Goal: Task Accomplishment & Management: Use online tool/utility

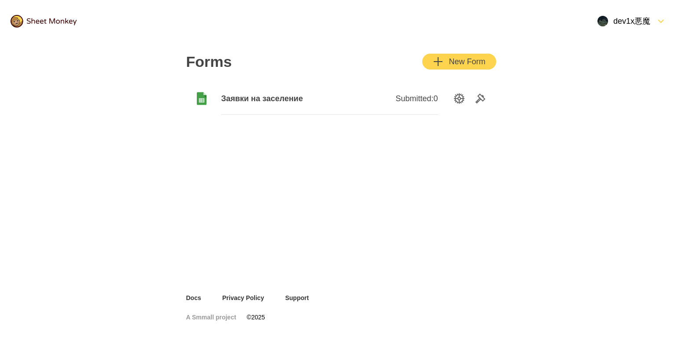
click at [268, 99] on span "Заявки на заселение" at bounding box center [275, 98] width 108 height 11
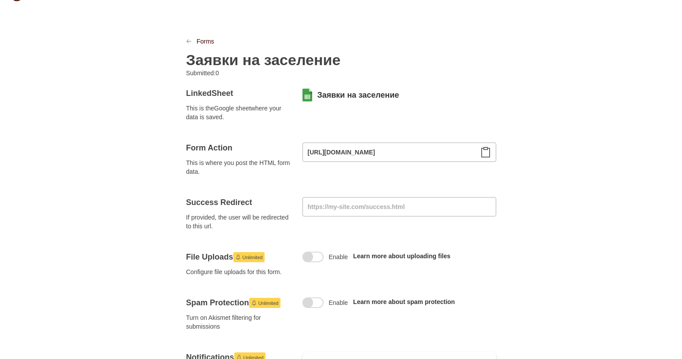
scroll to position [45, 0]
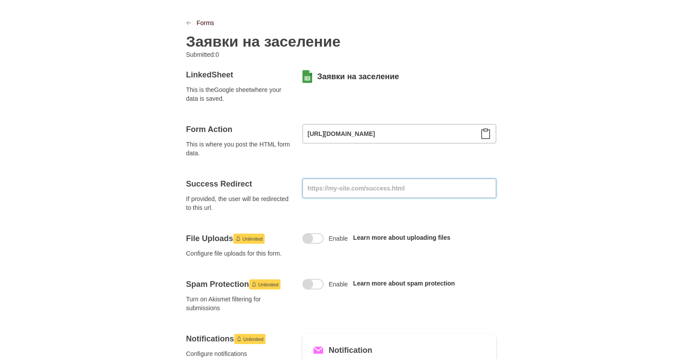
click at [359, 192] on input at bounding box center [399, 188] width 194 height 19
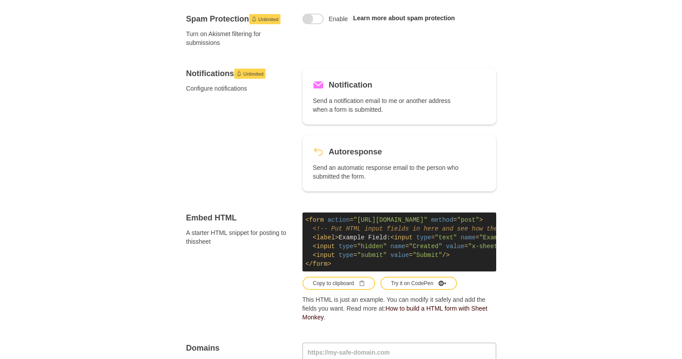
scroll to position [314, 0]
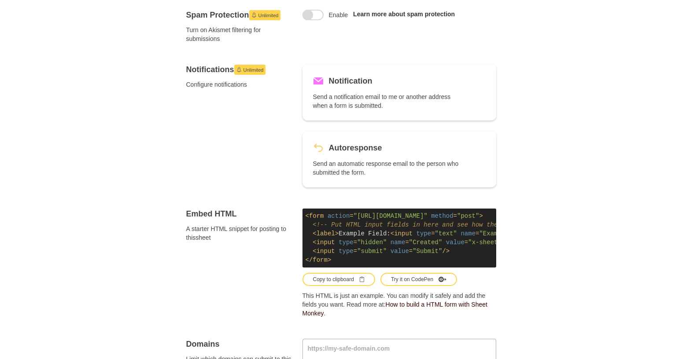
click at [381, 247] on code "< form action = "https://api.sheetmonkey.io/form/d3SAz4iojBFyqYRvM1YMaf" method…" at bounding box center [399, 238] width 194 height 59
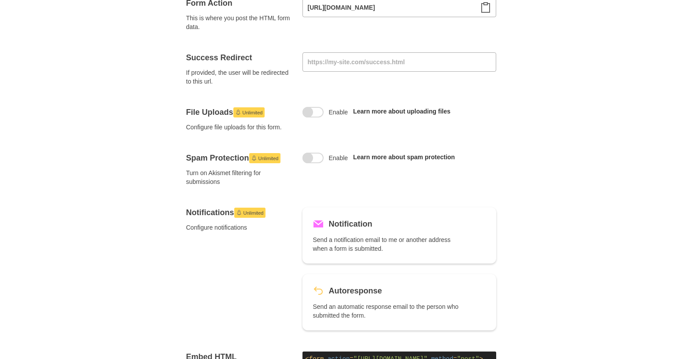
scroll to position [0, 0]
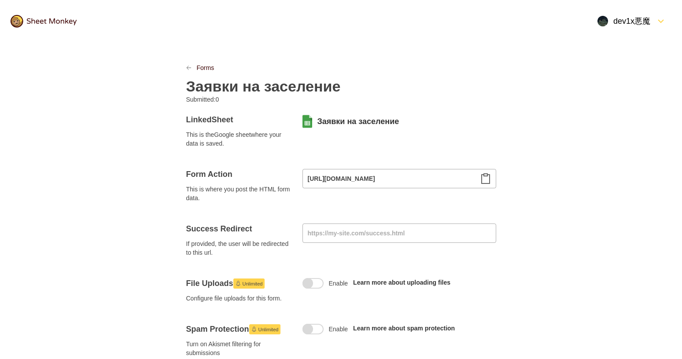
click at [485, 181] on icon "Clipboard" at bounding box center [485, 178] width 11 height 11
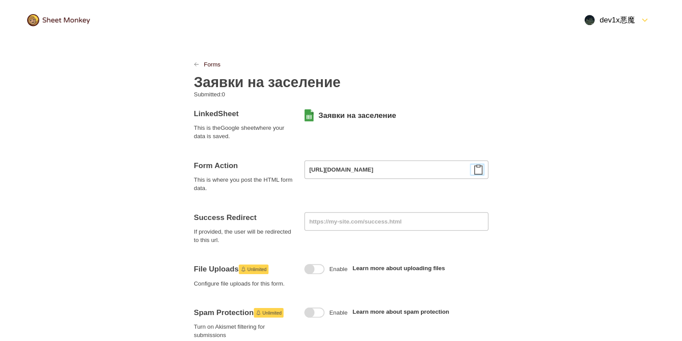
scroll to position [45, 0]
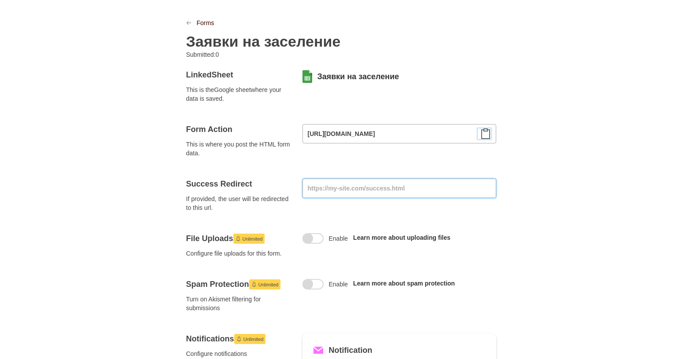
click at [411, 188] on input at bounding box center [399, 188] width 194 height 19
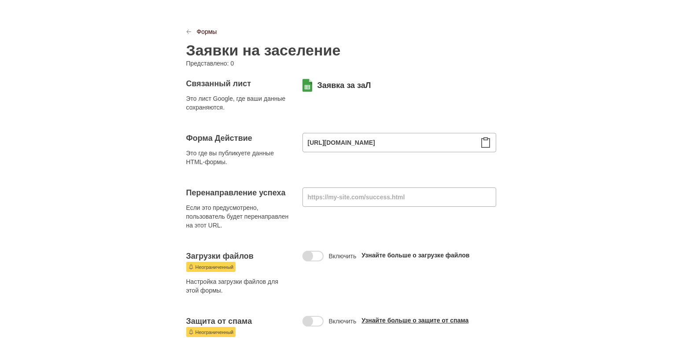
scroll to position [0, 0]
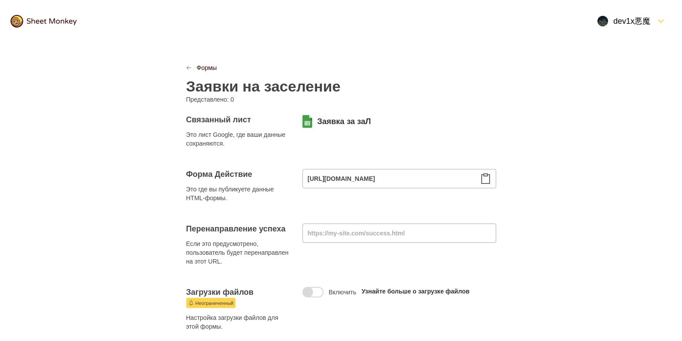
click at [488, 179] on icon "Clipboard" at bounding box center [485, 178] width 11 height 11
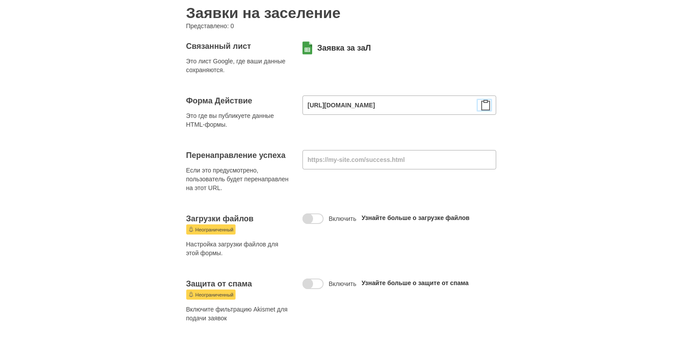
scroll to position [45, 0]
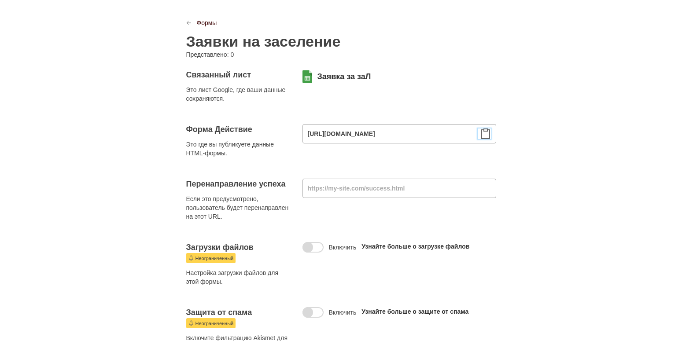
click at [480, 133] on div at bounding box center [484, 134] width 13 height 11
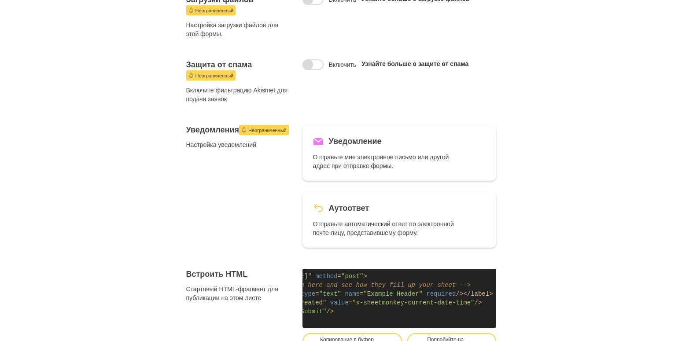
scroll to position [359, 0]
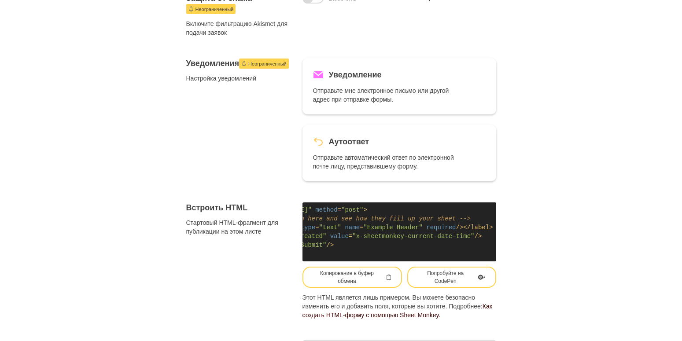
drag, startPoint x: 438, startPoint y: 254, endPoint x: 449, endPoint y: 255, distance: 11.5
click at [448, 254] on code "< form action = "https://api.sheetmonkey.io/form/d3SAz4iojBFyqYRvM1YMaf" method…" at bounding box center [399, 232] width 194 height 59
click at [449, 276] on div "Попробуйте на CodePen" at bounding box center [451, 277] width 67 height 16
click at [366, 222] on code "< form action = "https://api.sheetmonkey.io/form/d3SAz4iojBFyqYRvM1YMaf" method…" at bounding box center [399, 232] width 194 height 59
drag, startPoint x: 368, startPoint y: 210, endPoint x: 375, endPoint y: 210, distance: 7.1
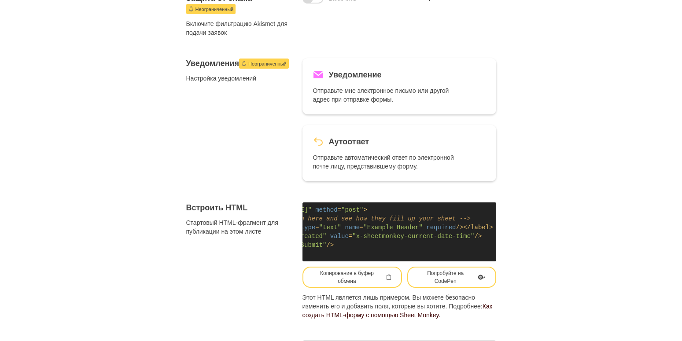
click at [312, 210] on span ""[URL][DOMAIN_NAME]"" at bounding box center [275, 209] width 74 height 7
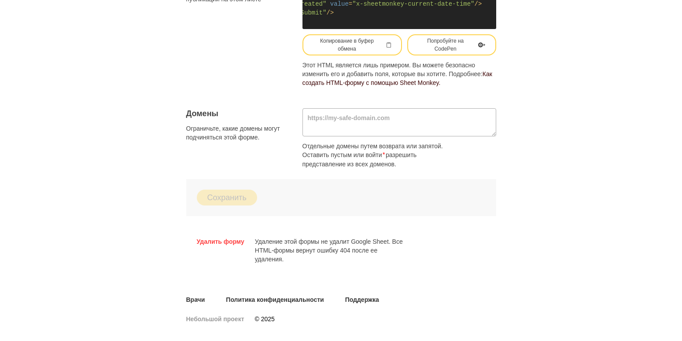
scroll to position [595, 0]
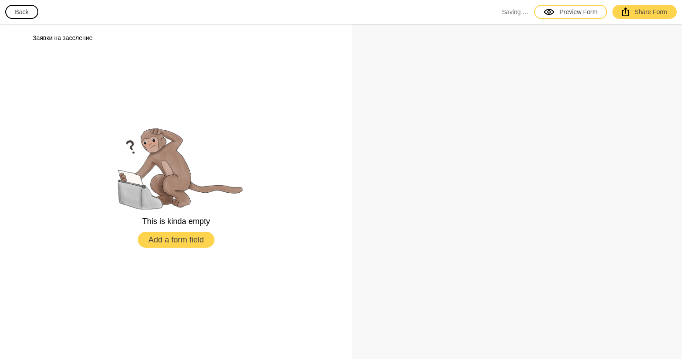
click at [197, 239] on button "Add a form field" at bounding box center [176, 240] width 77 height 16
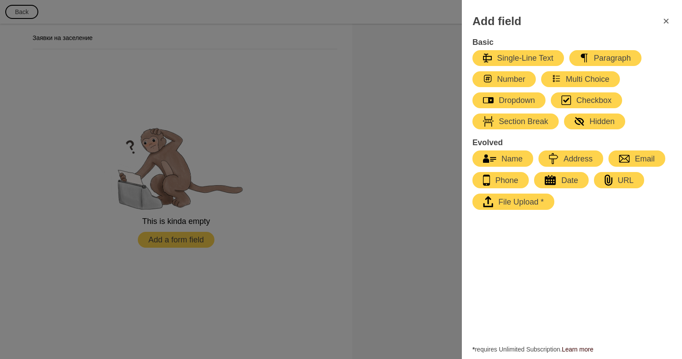
click at [508, 157] on div "Name" at bounding box center [503, 159] width 40 height 11
select select "large"
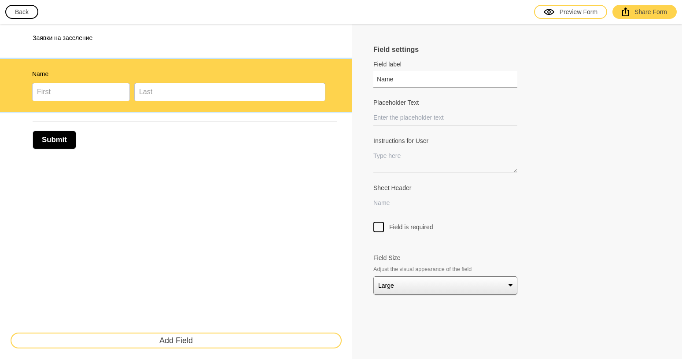
click at [412, 75] on input "Name" at bounding box center [445, 79] width 144 height 16
drag, startPoint x: 410, startPoint y: 79, endPoint x: 304, endPoint y: 79, distance: 106.1
click at [373, 79] on input "Name" at bounding box center [445, 79] width 144 height 16
paste input "guest-n"
drag, startPoint x: 423, startPoint y: 82, endPoint x: 359, endPoint y: 81, distance: 64.3
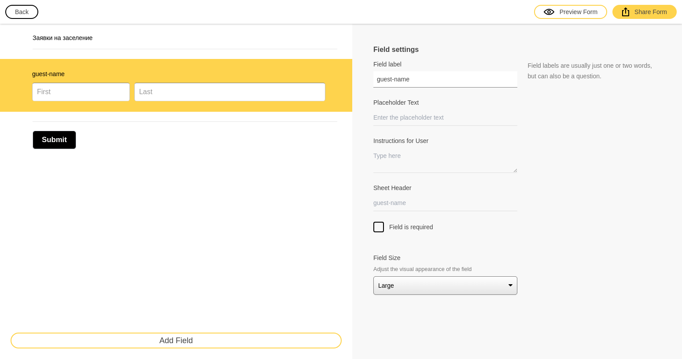
click at [373, 81] on input "guest-name" at bounding box center [445, 79] width 144 height 16
type input "B"
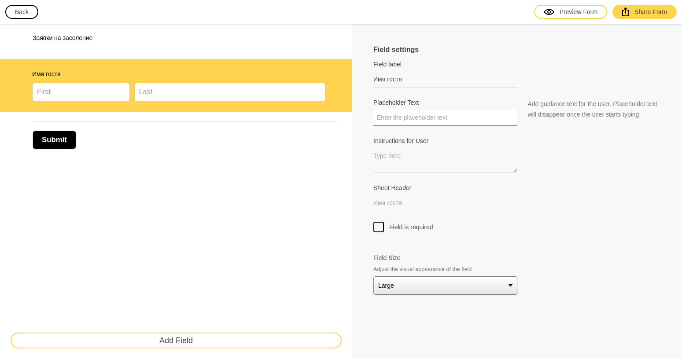
click at [427, 117] on input "Placeholder Text" at bounding box center [445, 118] width 144 height 16
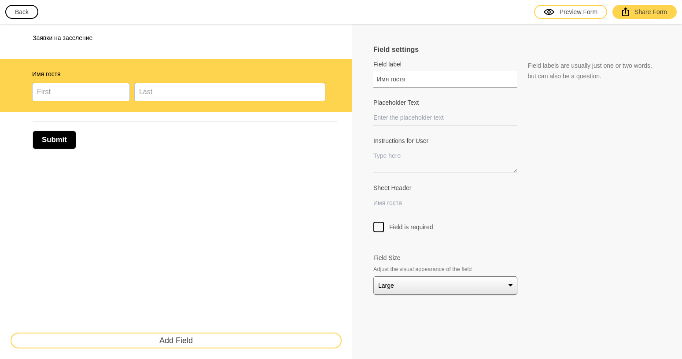
drag, startPoint x: 409, startPoint y: 79, endPoint x: 306, endPoint y: 79, distance: 102.1
click at [373, 79] on input "Имя гостя" at bounding box center [445, 79] width 144 height 16
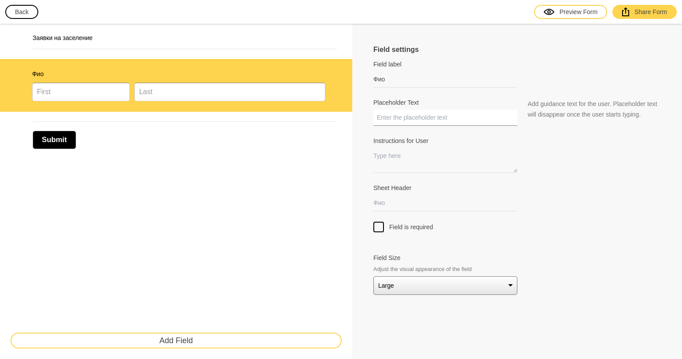
click at [411, 122] on input "Placeholder Text" at bounding box center [445, 118] width 144 height 16
click at [316, 81] on div "Фио" at bounding box center [178, 86] width 293 height 32
drag, startPoint x: 25, startPoint y: 73, endPoint x: 43, endPoint y: 74, distance: 17.7
click at [43, 74] on div "Фио" at bounding box center [176, 85] width 352 height 53
click at [14, 75] on button "button" at bounding box center [10, 75] width 10 height 10
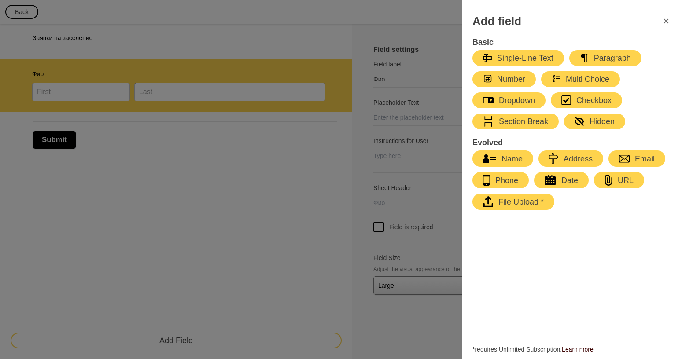
click at [519, 180] on button "Phone" at bounding box center [500, 180] width 56 height 16
type input "Phone"
select select "large"
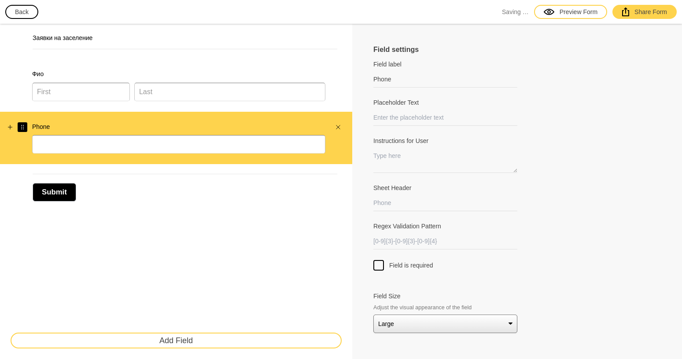
click at [22, 129] on icon "Drag" at bounding box center [23, 127] width 2 height 4
click at [33, 74] on label "Фио" at bounding box center [178, 74] width 293 height 9
select select "large"
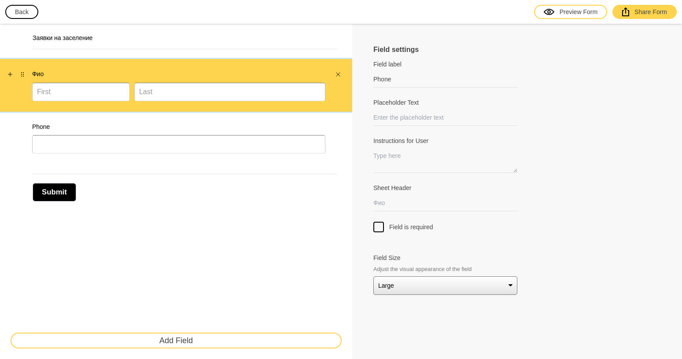
type input "Фио"
click at [392, 76] on input "Фио" at bounding box center [445, 79] width 144 height 16
click at [394, 208] on input "Sheet Header" at bounding box center [445, 203] width 144 height 16
type input "Ф"
click at [400, 162] on textarea "Instructions for User" at bounding box center [445, 160] width 144 height 25
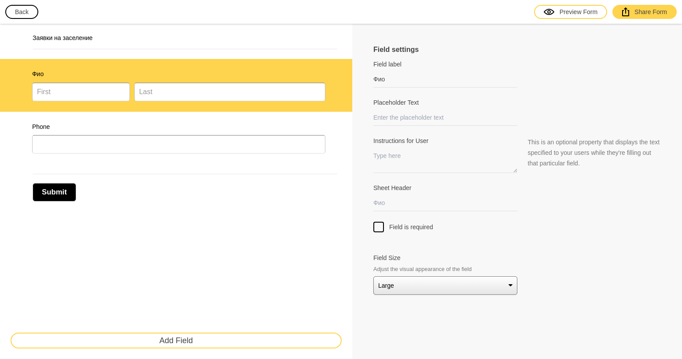
click at [518, 169] on div at bounding box center [522, 154] width 11 height 37
click at [517, 168] on textarea "Instructions for User" at bounding box center [445, 160] width 144 height 24
click at [429, 176] on div at bounding box center [516, 178] width 287 height 11
click at [418, 160] on textarea "Instructions for User" at bounding box center [445, 160] width 144 height 25
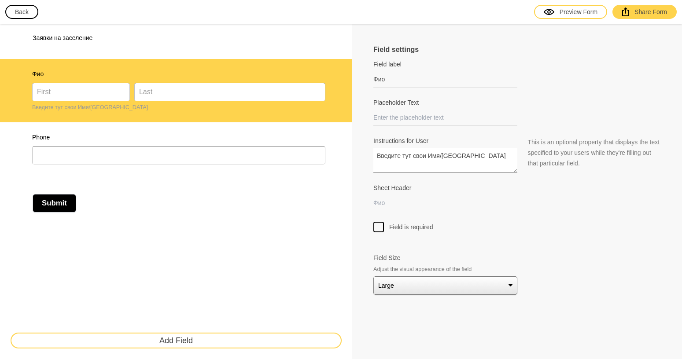
drag, startPoint x: 427, startPoint y: 158, endPoint x: 375, endPoint y: 158, distance: 52.0
click at [375, 158] on textarea "Введите тут свои Имя/Фамилию" at bounding box center [445, 160] width 144 height 25
click at [427, 157] on textarea "Введите тут свои Имя/Фамилию" at bounding box center [445, 160] width 144 height 25
type textarea "Введите тут свои Даныне(Имя/Фамилию)"
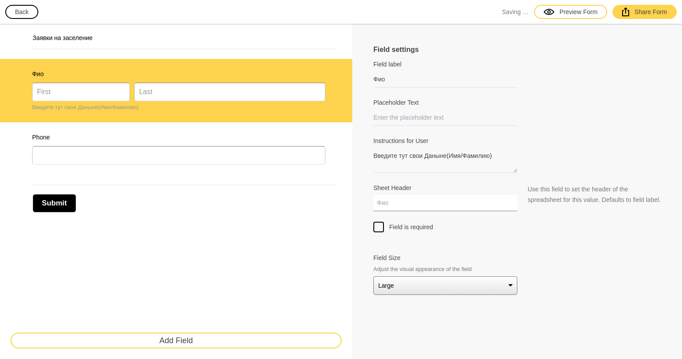
click at [419, 201] on input "Sheet Header" at bounding box center [445, 203] width 144 height 16
click at [410, 77] on input "Фио" at bounding box center [445, 79] width 144 height 16
click at [377, 228] on div at bounding box center [378, 227] width 11 height 11
click at [379, 222] on input "Field is required" at bounding box center [379, 222] width 0 height 0
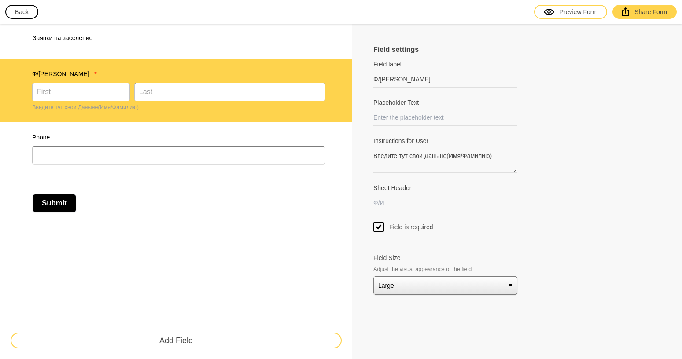
click at [380, 230] on icon at bounding box center [378, 227] width 11 height 9
click at [379, 222] on input "Field is required" at bounding box center [379, 222] width 0 height 0
click at [380, 230] on div at bounding box center [378, 227] width 11 height 11
click at [379, 222] on input "Field is required" at bounding box center [379, 222] width 0 height 0
click at [131, 133] on div "Phone" at bounding box center [176, 148] width 352 height 53
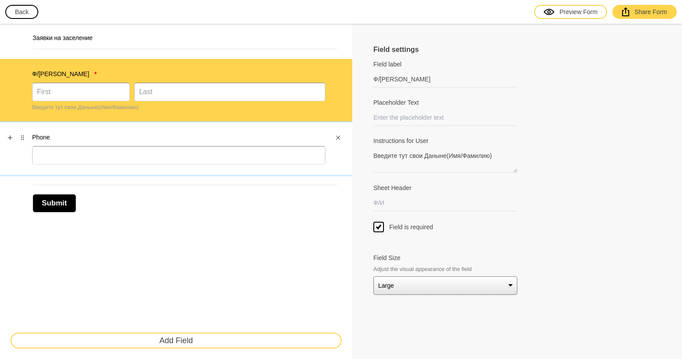
type input "Phone"
select select "large"
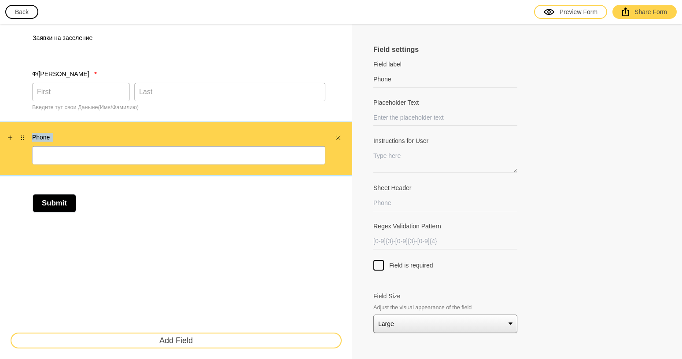
click at [131, 133] on div "Phone" at bounding box center [176, 148] width 352 height 53
click at [416, 118] on input "Placeholder Text" at bounding box center [445, 118] width 144 height 16
click at [414, 83] on input "Phone" at bounding box center [445, 79] width 144 height 16
click at [373, 77] on input "Phone" at bounding box center [445, 79] width 144 height 16
type input "Т"
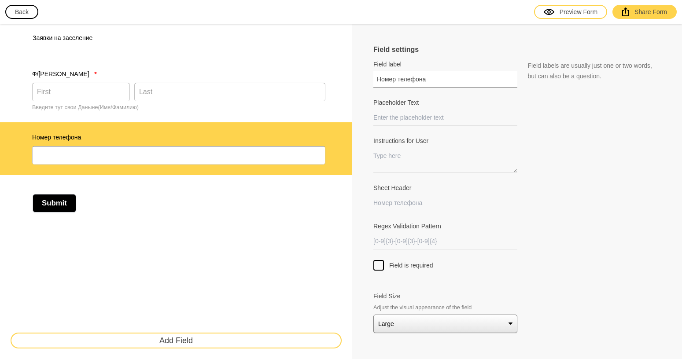
type input "Номер телефона"
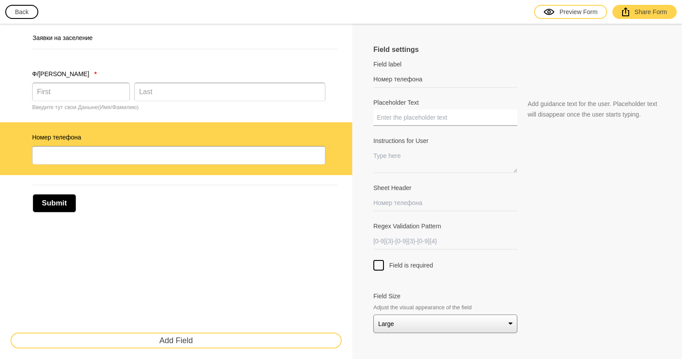
click at [409, 113] on input "Placeholder Text" at bounding box center [445, 118] width 144 height 16
type input "+7"
click at [411, 158] on textarea "Instructions for User" at bounding box center [445, 160] width 144 height 25
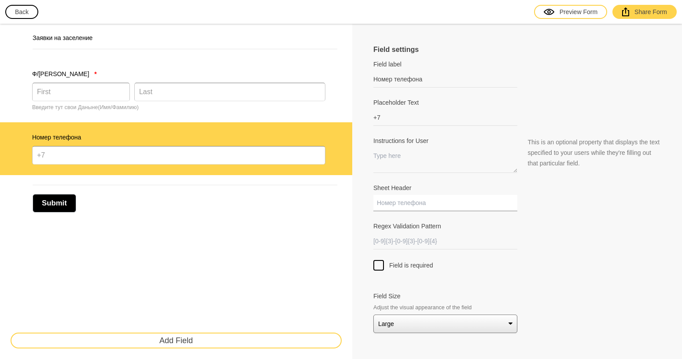
click at [408, 207] on input "Sheet Header" at bounding box center [445, 203] width 144 height 16
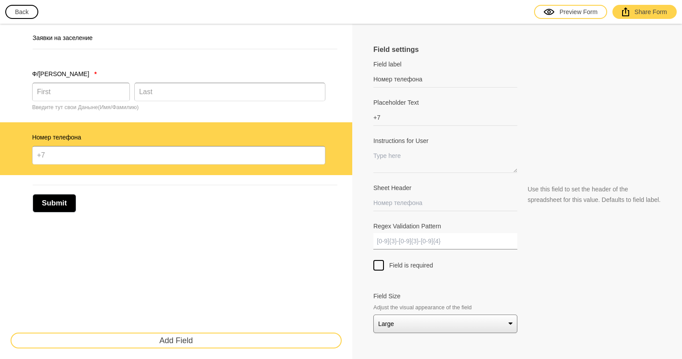
click at [422, 238] on input "Regex Validation Pattern" at bounding box center [445, 241] width 144 height 16
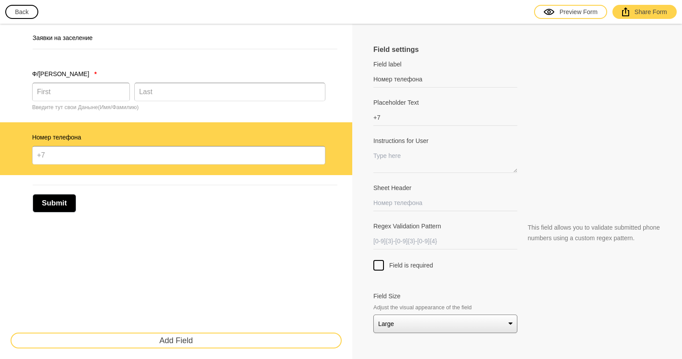
click at [413, 263] on span "Field is required" at bounding box center [411, 265] width 44 height 9
click at [379, 260] on input "Field is required" at bounding box center [379, 260] width 0 height 0
click at [11, 139] on icon "Add" at bounding box center [9, 137] width 5 height 5
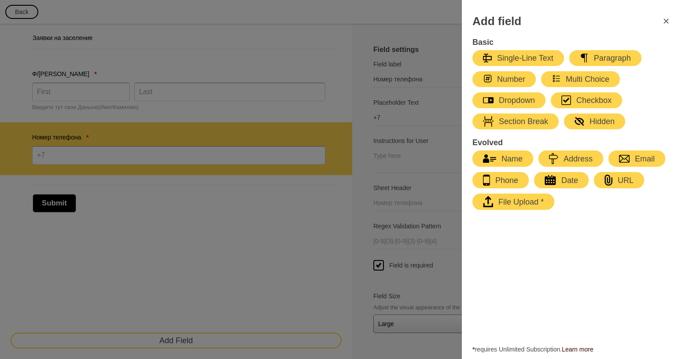
click at [537, 201] on div "File Upload *" at bounding box center [513, 201] width 61 height 11
click at [577, 177] on div "Date" at bounding box center [561, 180] width 33 height 11
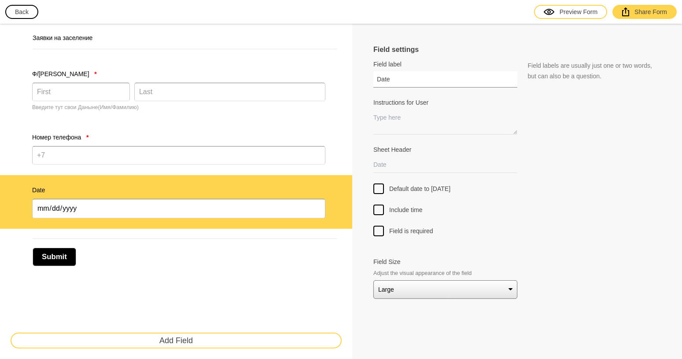
click at [416, 83] on input "Date" at bounding box center [445, 79] width 144 height 16
drag, startPoint x: 357, startPoint y: 81, endPoint x: 318, endPoint y: 81, distance: 38.7
click at [373, 81] on input "Date" at bounding box center [445, 79] width 144 height 16
type input "Дата рождения"
click at [410, 189] on span "Default date to today" at bounding box center [419, 188] width 61 height 9
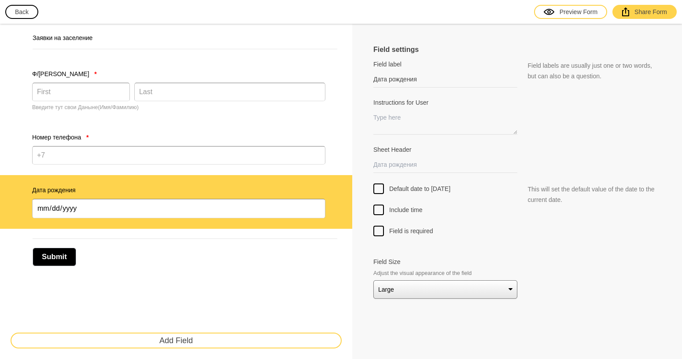
click at [379, 184] on input "Default date to today" at bounding box center [379, 184] width 0 height 0
click at [410, 189] on span "Default date to today" at bounding box center [419, 188] width 61 height 9
click at [379, 184] on input "Default date to today" at bounding box center [379, 184] width 0 height 0
click at [410, 189] on span "Default date to today" at bounding box center [419, 188] width 61 height 9
click at [379, 184] on input "Default date to today" at bounding box center [379, 184] width 0 height 0
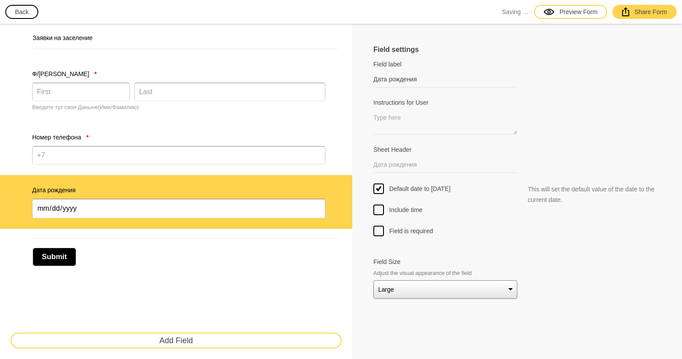
click at [410, 189] on span "Default date to today" at bounding box center [419, 188] width 61 height 9
click at [379, 184] on input "Default date to today" at bounding box center [379, 184] width 0 height 0
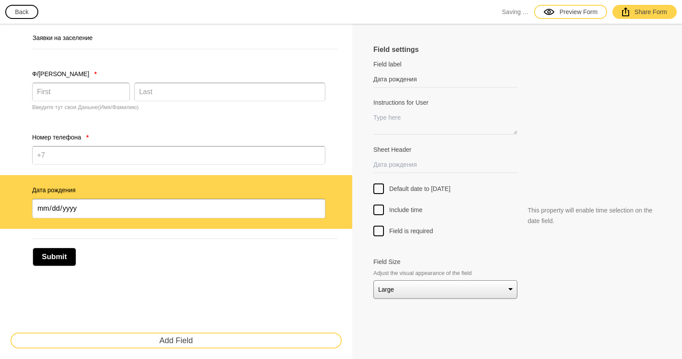
click at [405, 213] on span "Include time" at bounding box center [405, 210] width 33 height 9
click at [379, 205] on input "Include time" at bounding box center [379, 205] width 0 height 0
click at [405, 213] on span "Include time" at bounding box center [405, 210] width 33 height 9
click at [379, 205] on input "Include time" at bounding box center [379, 205] width 0 height 0
click at [405, 213] on span "Include time" at bounding box center [405, 210] width 33 height 9
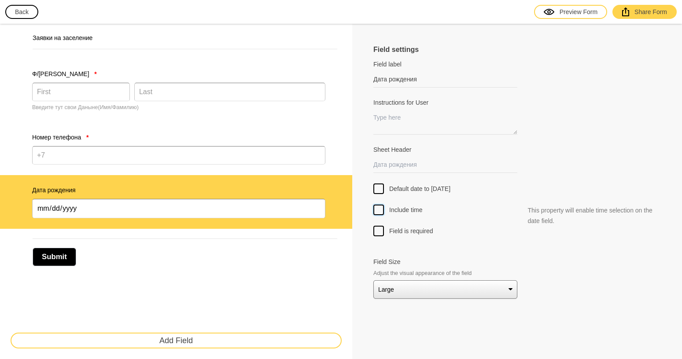
click at [379, 205] on input "Include time" at bounding box center [379, 205] width 0 height 0
click at [405, 213] on span "Include time" at bounding box center [405, 210] width 33 height 9
click at [379, 205] on input "Include time" at bounding box center [379, 205] width 0 height 0
click at [405, 232] on span "Field is required" at bounding box center [411, 231] width 44 height 9
click at [379, 226] on input "Field is required" at bounding box center [379, 226] width 0 height 0
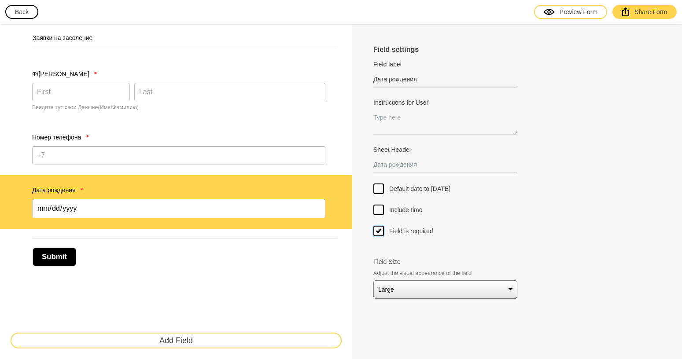
click at [405, 232] on span "Field is required" at bounding box center [411, 231] width 44 height 9
click at [379, 226] on input "Field is required" at bounding box center [379, 226] width 0 height 0
click at [409, 188] on span "Default date to today" at bounding box center [419, 188] width 61 height 9
click at [379, 184] on input "Default date to today" at bounding box center [379, 184] width 0 height 0
select select "medium"
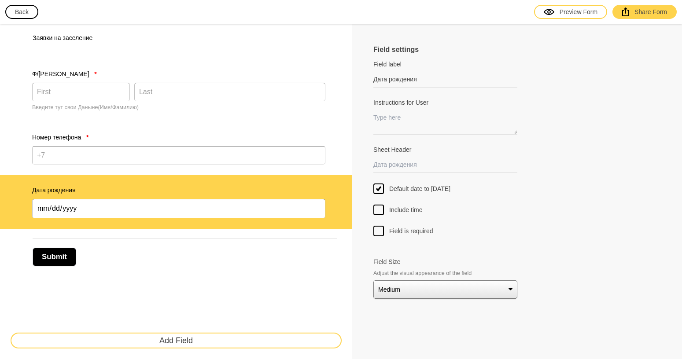
click option "Medium" at bounding box center [0, 0] width 0 height 0
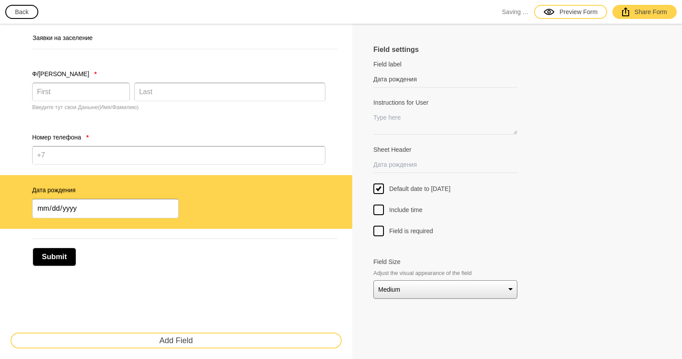
click at [211, 342] on div "Заявки на заселение Ф/И * Введите тут свои Даныне(Имя/Фамилию) Номер телефона *…" at bounding box center [176, 191] width 352 height 335
click at [64, 255] on button "Submit" at bounding box center [55, 257] width 44 height 18
click at [65, 257] on button "Submit" at bounding box center [55, 257] width 44 height 18
click at [46, 263] on button "Submit" at bounding box center [55, 257] width 44 height 18
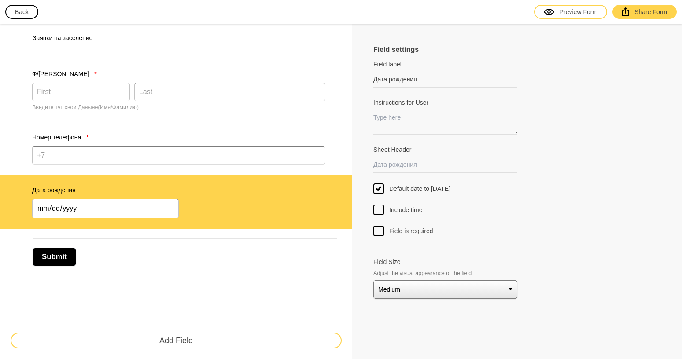
click at [170, 343] on button "Add Field" at bounding box center [176, 341] width 331 height 16
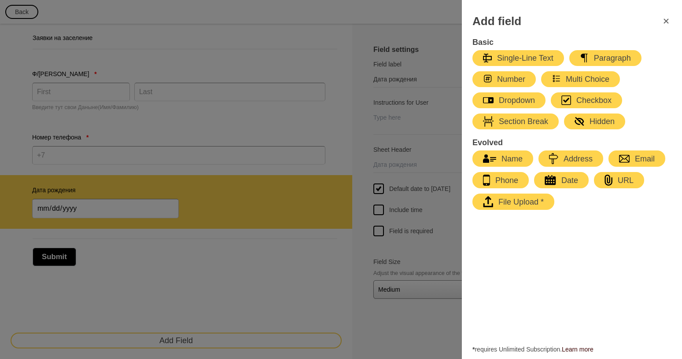
click at [537, 63] on div "Single-Line Text" at bounding box center [518, 58] width 70 height 11
type input "Name"
select select "large"
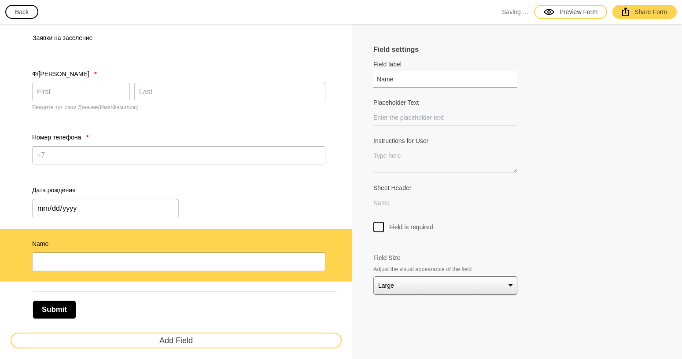
click at [416, 81] on input "Name" at bounding box center [445, 79] width 144 height 16
drag, startPoint x: 376, startPoint y: 81, endPoint x: 340, endPoint y: 77, distance: 36.7
click at [340, 77] on div "Заявки на заселение Ф/И * Введите тут свои Даныне(Имя/Фамилию) Номер телефона *…" at bounding box center [341, 202] width 682 height 356
drag, startPoint x: 405, startPoint y: 82, endPoint x: 354, endPoint y: 82, distance: 51.5
click at [373, 82] on input "Name" at bounding box center [445, 79] width 144 height 16
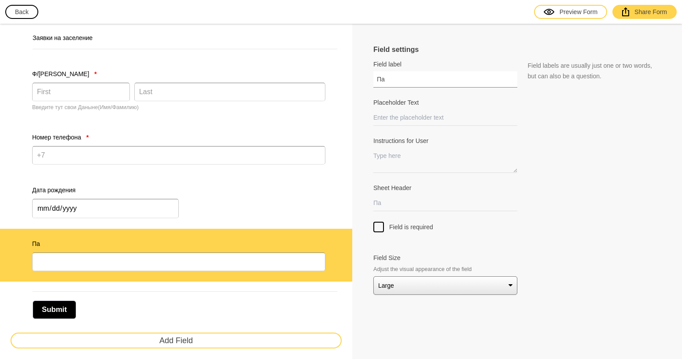
type input "П"
type input "Е"
click at [158, 132] on div "Номер телефона *" at bounding box center [176, 148] width 352 height 53
type input "Номер телефона"
type input "+7"
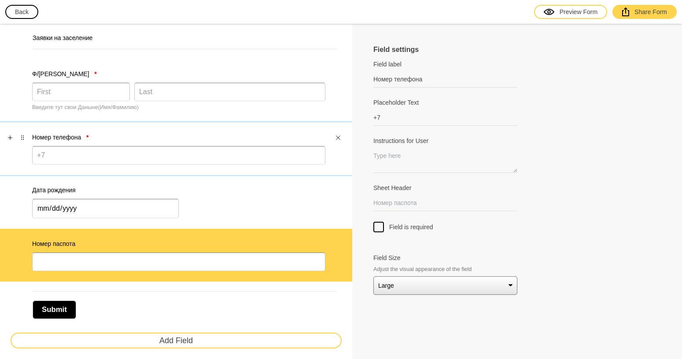
select select "large"
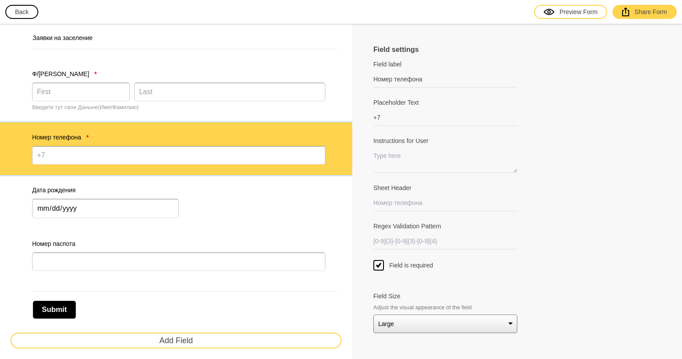
scroll to position [19, 0]
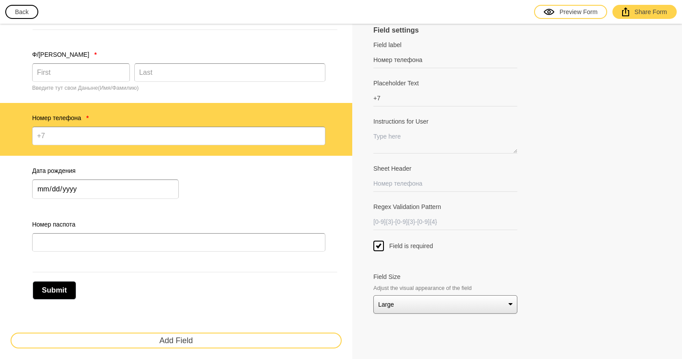
click at [406, 305] on select "Small Medium Large" at bounding box center [445, 304] width 144 height 18
click at [372, 243] on div "Field settings Field label Номер телефона Field labels are usually just one or …" at bounding box center [517, 182] width 330 height 356
click at [379, 249] on icon at bounding box center [378, 246] width 11 height 9
click at [379, 241] on input "Field is required" at bounding box center [379, 241] width 0 height 0
click at [66, 291] on button "Submit" at bounding box center [55, 290] width 44 height 18
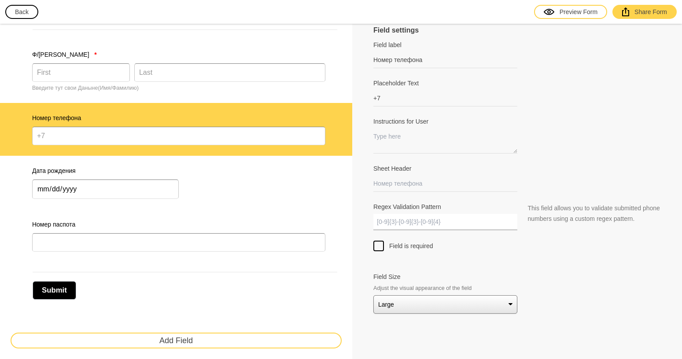
click at [417, 220] on input "Regex Validation Pattern" at bounding box center [445, 222] width 144 height 16
type input "+7"
click at [62, 289] on button "Submit" at bounding box center [55, 290] width 44 height 18
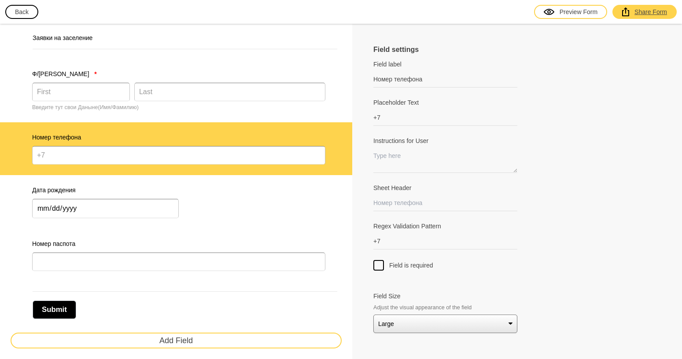
click at [641, 12] on div "Share Form" at bounding box center [644, 11] width 45 height 9
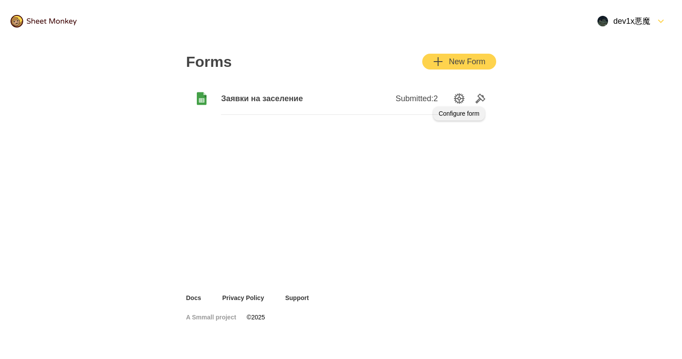
click at [457, 100] on icon "SettingsOption" at bounding box center [459, 98] width 11 height 11
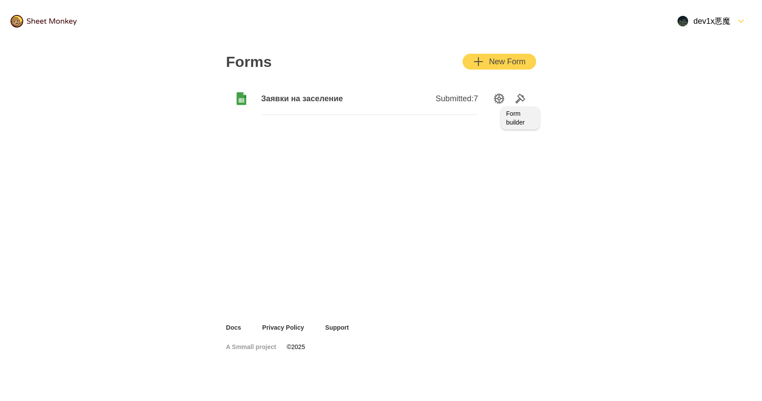
click at [521, 98] on icon "Tools" at bounding box center [520, 98] width 11 height 11
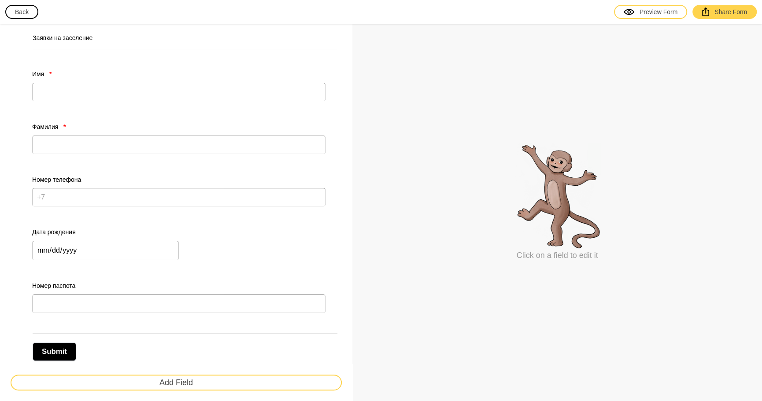
click at [546, 233] on img at bounding box center [557, 196] width 88 height 108
click at [559, 250] on p "Click on a field to edit it" at bounding box center [556, 255] width 81 height 11
click at [560, 253] on p "Click on a field to edit it" at bounding box center [556, 255] width 81 height 11
click at [554, 214] on img at bounding box center [557, 196] width 88 height 108
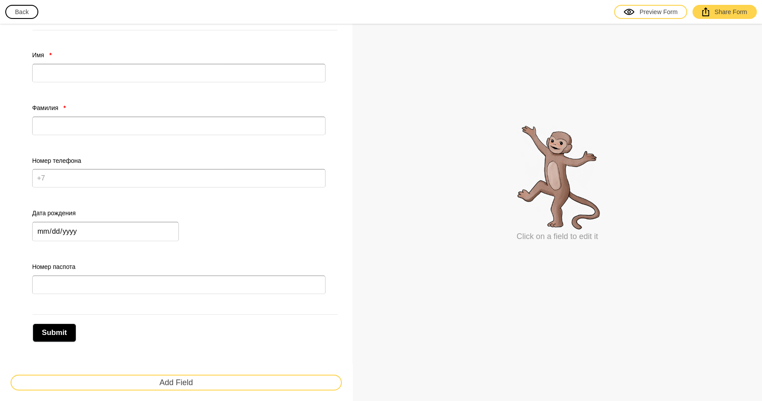
click at [186, 378] on button "Add Field" at bounding box center [176, 383] width 331 height 16
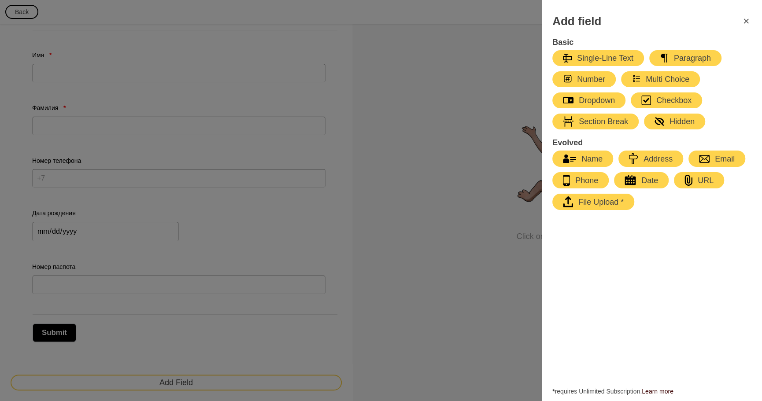
click at [745, 22] on icon "FormClose" at bounding box center [746, 21] width 11 height 11
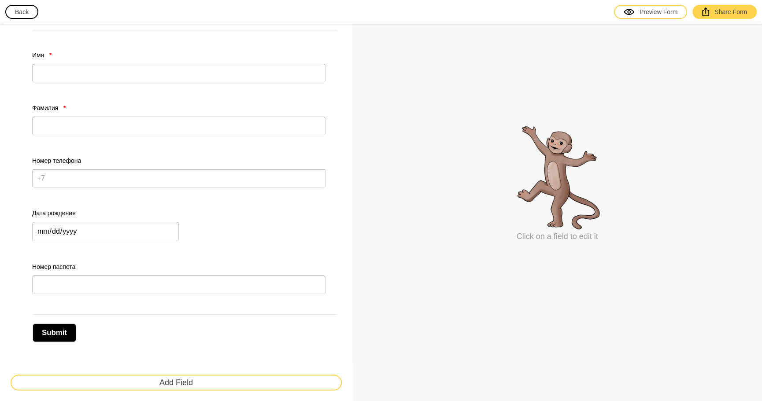
scroll to position [0, 0]
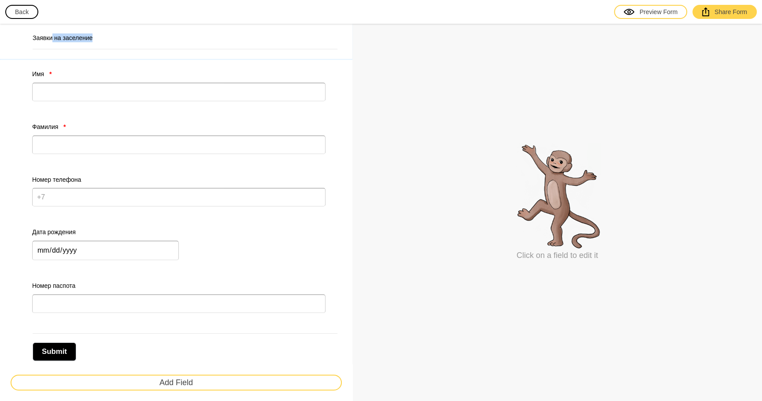
drag, startPoint x: 102, startPoint y: 37, endPoint x: 59, endPoint y: 37, distance: 42.7
click at [52, 37] on h2 "Заявки на заселение" at bounding box center [185, 37] width 305 height 9
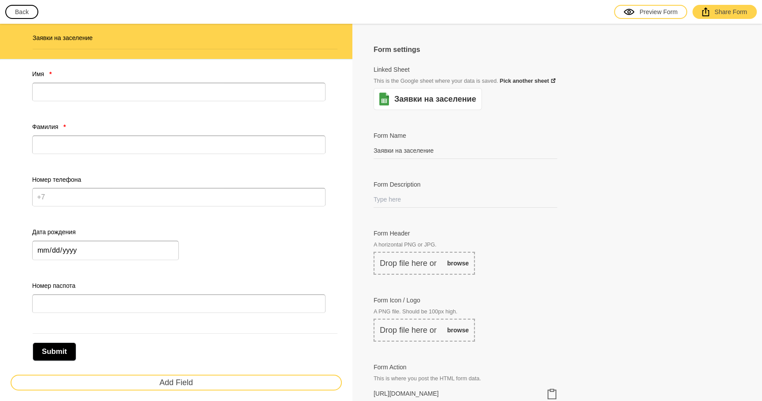
click at [162, 37] on h2 "Заявки на заселение" at bounding box center [185, 37] width 305 height 9
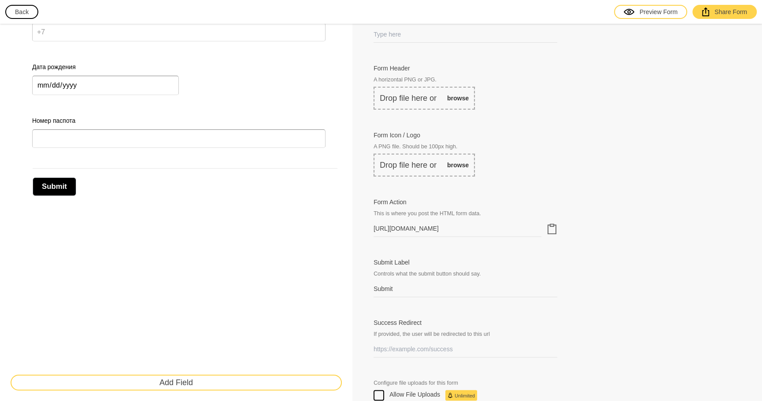
click at [554, 224] on icon "Clipboard" at bounding box center [551, 229] width 11 height 11
click at [557, 227] on div at bounding box center [562, 217] width 11 height 39
click at [551, 228] on icon "Clipboard" at bounding box center [551, 229] width 11 height 11
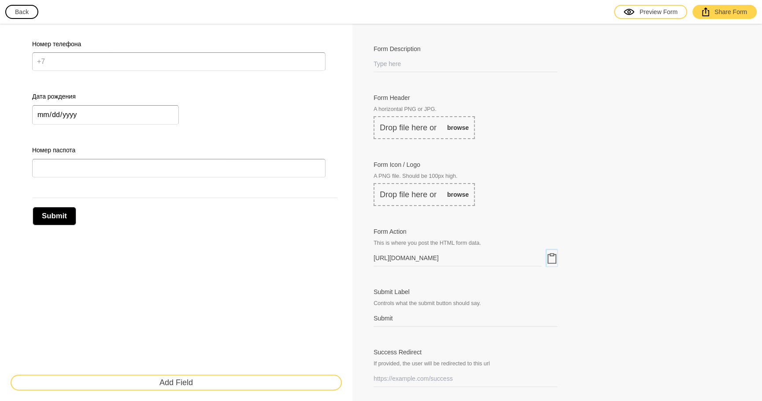
scroll to position [82, 0]
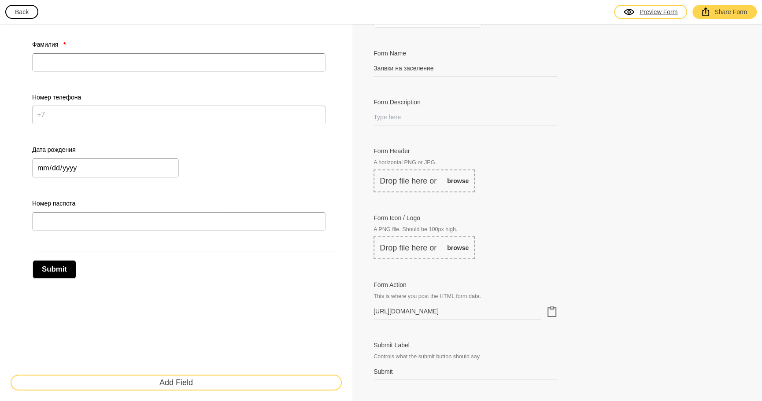
click at [662, 14] on div "Preview Form" at bounding box center [650, 11] width 54 height 9
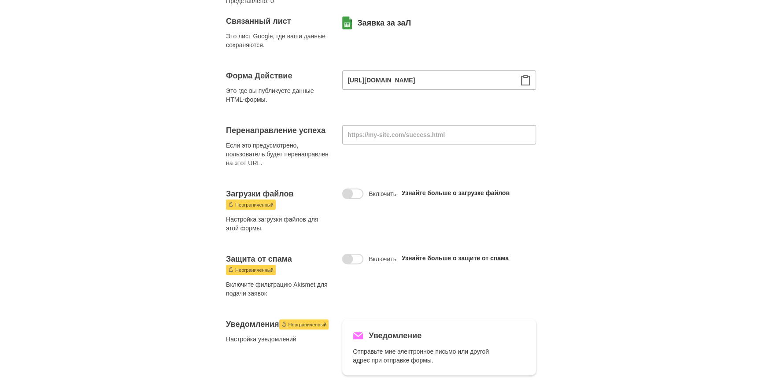
scroll to position [82, 0]
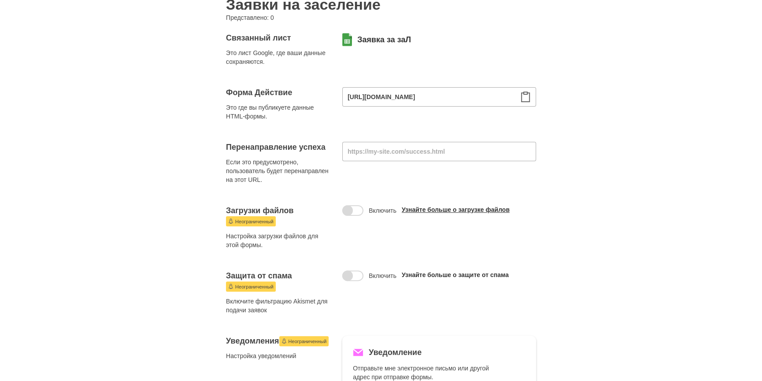
click at [459, 210] on link "Узнайте больше о загрузке файлов" at bounding box center [456, 209] width 108 height 7
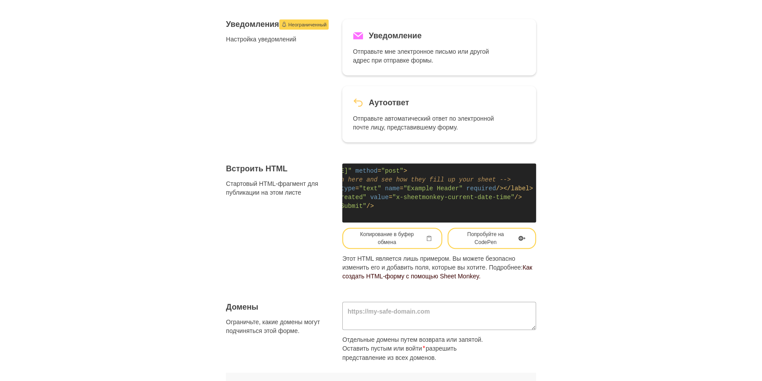
scroll to position [460, 0]
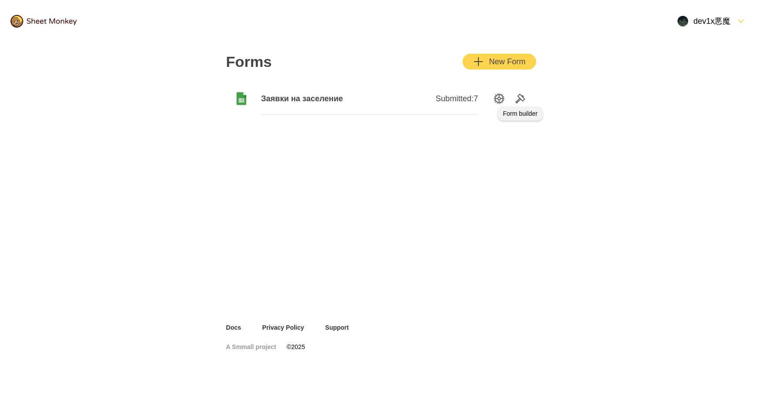
click at [518, 103] on icon "Tools" at bounding box center [520, 98] width 11 height 11
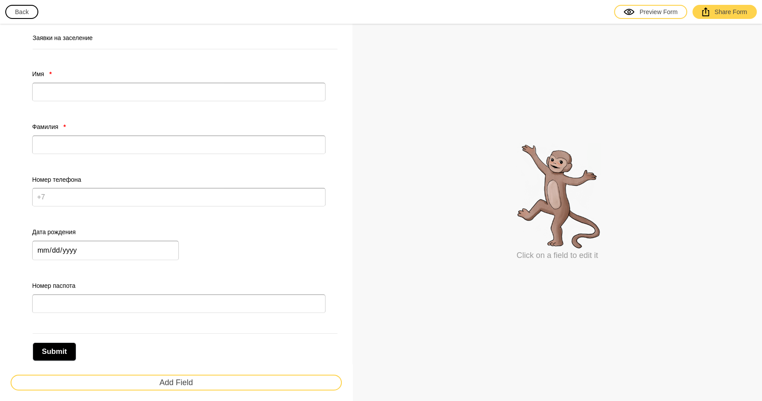
click at [26, 15] on button "Back" at bounding box center [21, 12] width 33 height 14
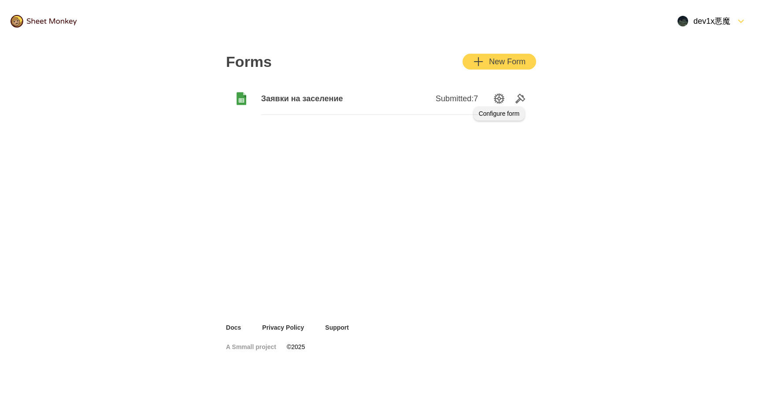
click at [497, 93] on icon "SettingsOption" at bounding box center [499, 98] width 11 height 11
click at [516, 98] on icon "Tools" at bounding box center [520, 98] width 11 height 11
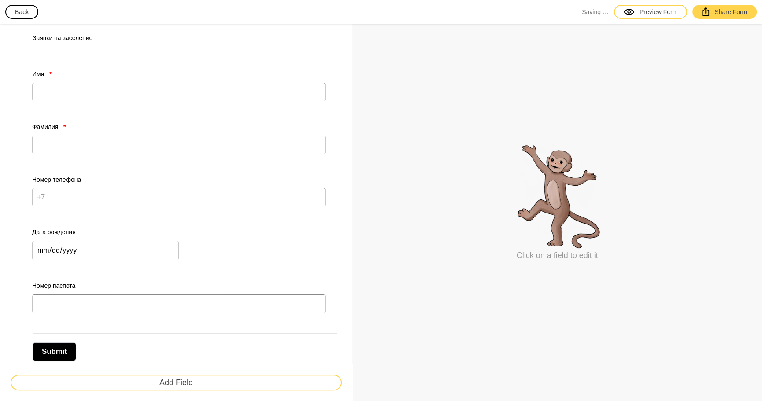
click at [734, 11] on div "Share Form" at bounding box center [724, 11] width 45 height 9
